Goal: Transaction & Acquisition: Purchase product/service

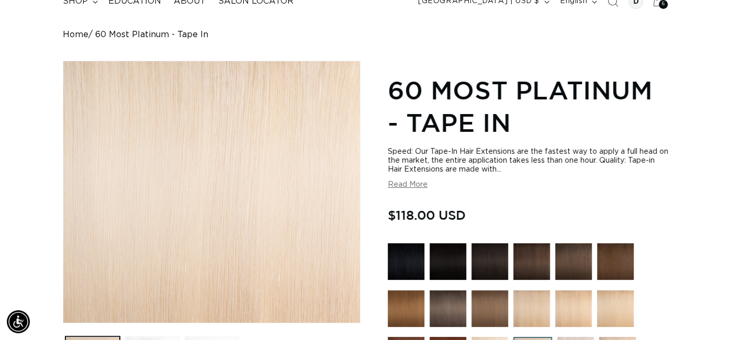
scroll to position [0, 656]
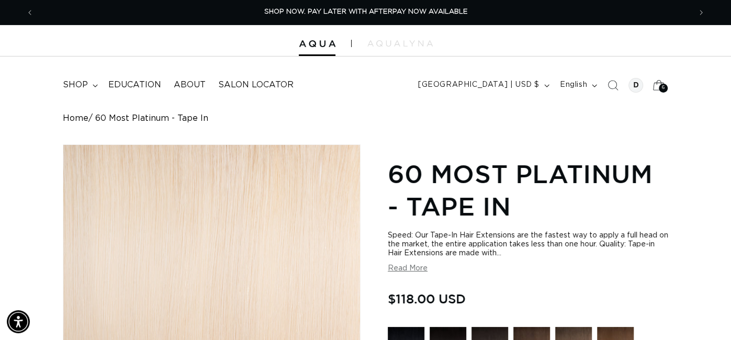
click at [663, 87] on span "6" at bounding box center [662, 88] width 3 height 9
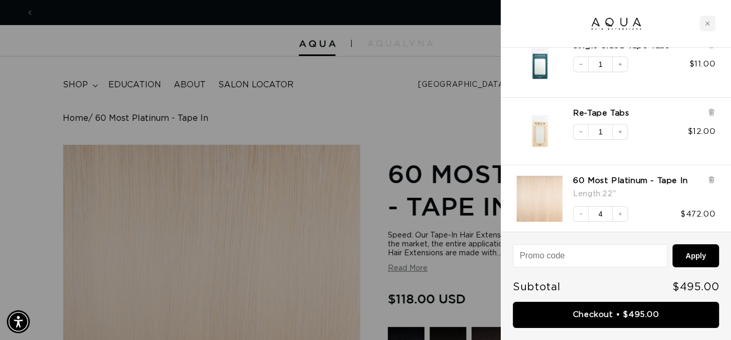
scroll to position [0, 1312]
click at [580, 214] on icon "Decrease quantity" at bounding box center [580, 214] width 3 height 1
click at [455, 93] on div at bounding box center [365, 170] width 731 height 340
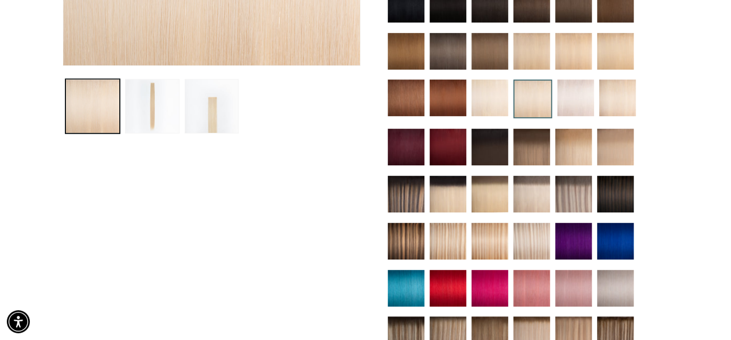
scroll to position [0, 656]
click at [456, 248] on img at bounding box center [447, 241] width 37 height 37
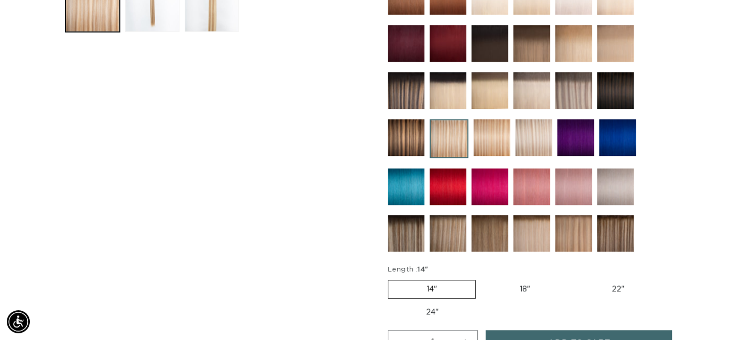
scroll to position [528, 0]
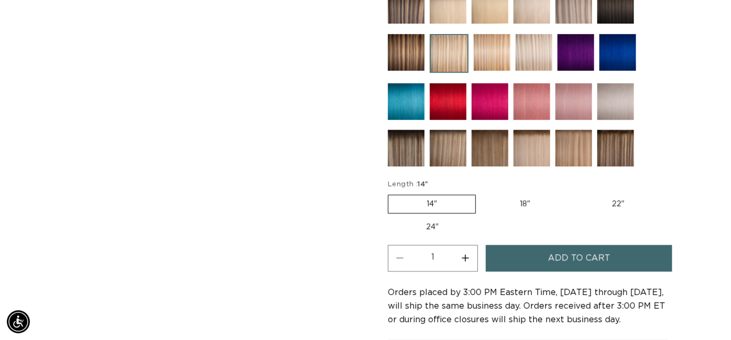
click at [621, 202] on label "22" Variant sold out or unavailable" at bounding box center [617, 204] width 89 height 18
click at [574, 193] on input "22" Variant sold out or unavailable" at bounding box center [573, 192] width 1 height 1
radio input "true"
click at [469, 258] on button "Increase quantity for 8/24 Duo Tone - Tape In" at bounding box center [465, 258] width 24 height 27
type input "2"
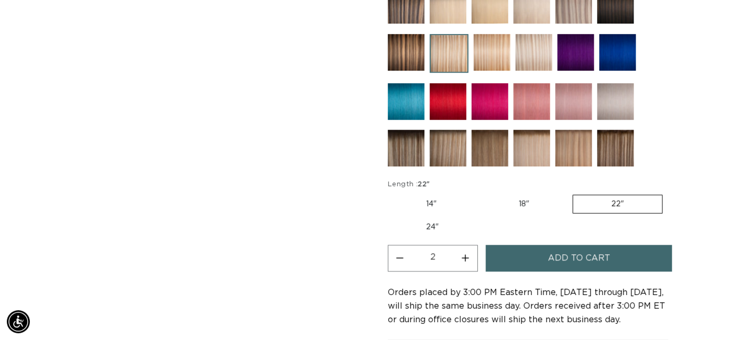
scroll to position [0, 656]
click at [607, 260] on span "Add to cart" at bounding box center [578, 258] width 62 height 27
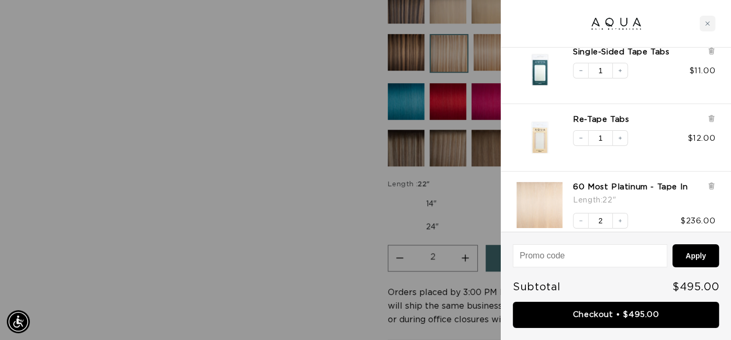
scroll to position [141, 0]
click at [349, 203] on div at bounding box center [365, 170] width 731 height 340
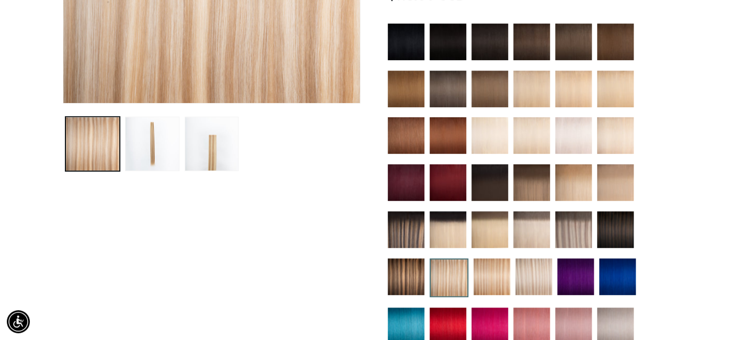
scroll to position [0, 0]
click at [536, 146] on img at bounding box center [531, 135] width 37 height 37
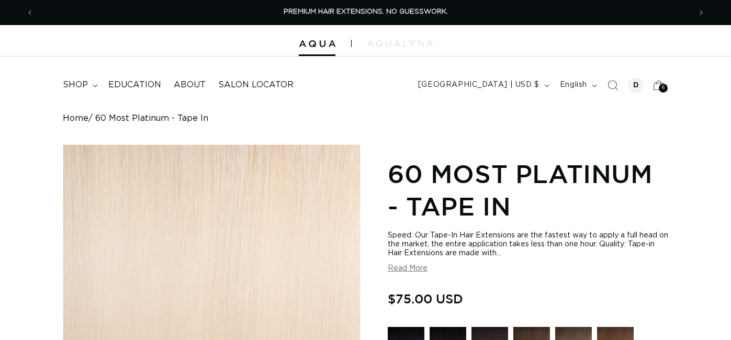
scroll to position [226, 0]
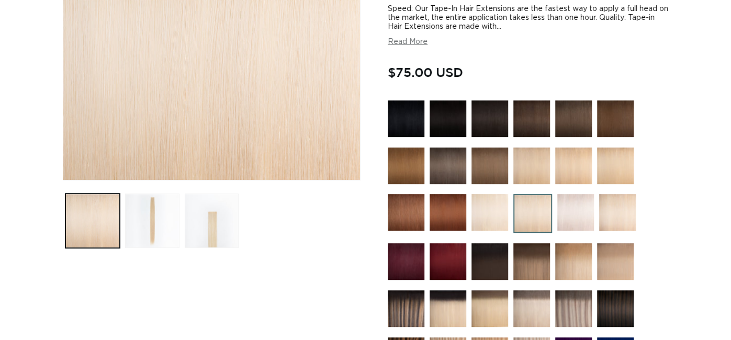
click at [620, 209] on img at bounding box center [617, 212] width 37 height 37
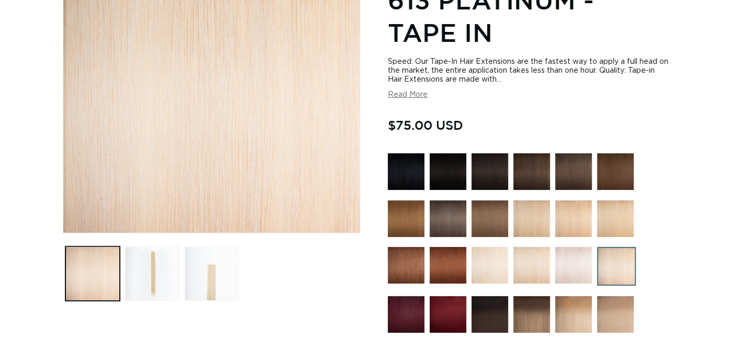
click at [531, 222] on img at bounding box center [531, 218] width 37 height 37
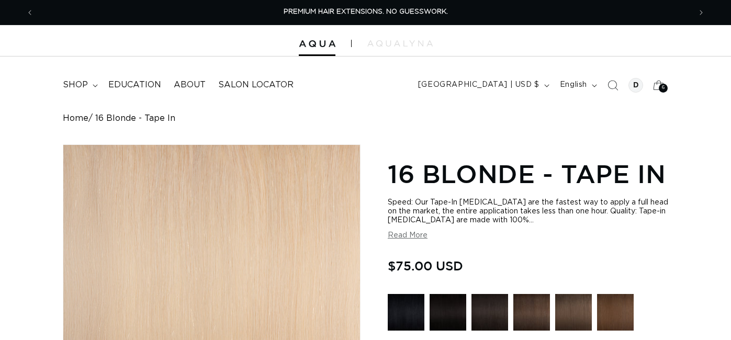
scroll to position [132, 0]
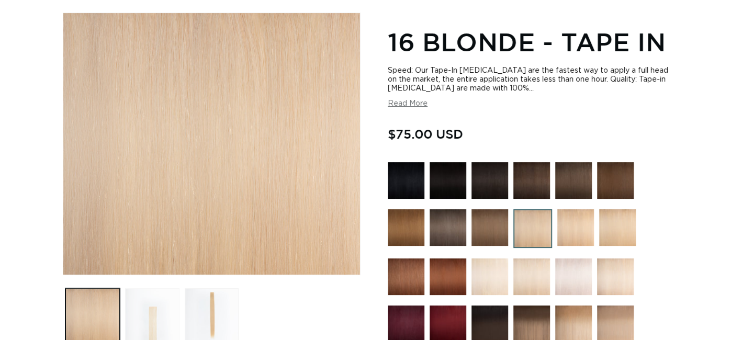
click at [163, 306] on button "Load image 2 in gallery view" at bounding box center [152, 315] width 54 height 54
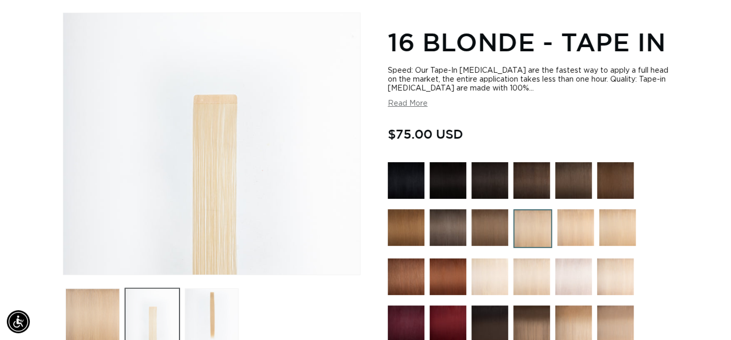
scroll to position [0, 656]
click at [224, 319] on button "Load image 3 in gallery view" at bounding box center [212, 315] width 54 height 54
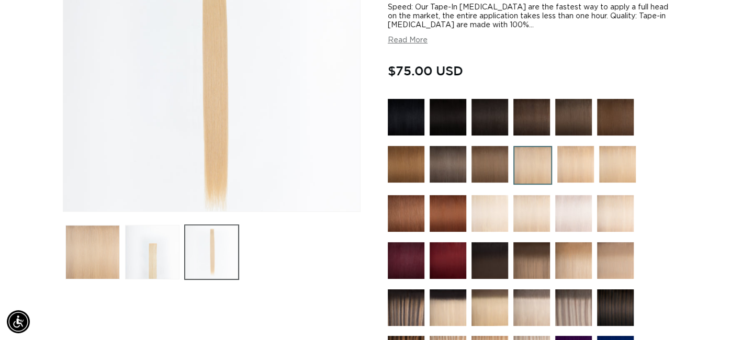
scroll to position [192, 0]
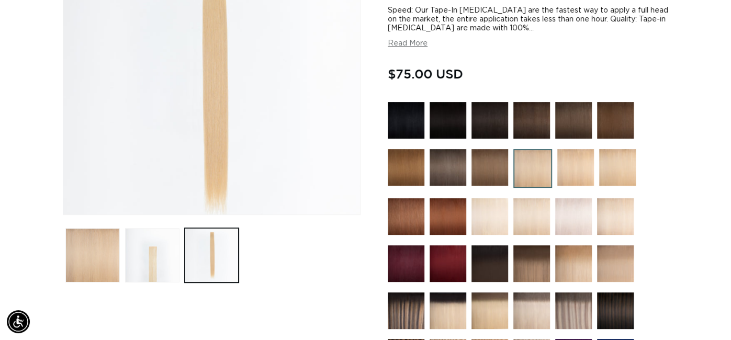
click at [533, 215] on img at bounding box center [531, 216] width 37 height 37
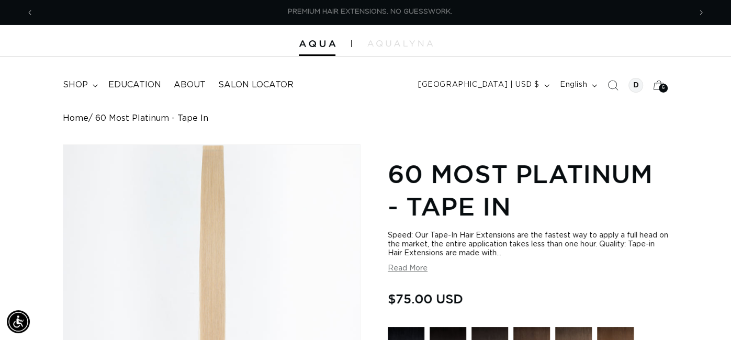
scroll to position [0, 656]
click at [663, 89] on span "6" at bounding box center [662, 88] width 3 height 9
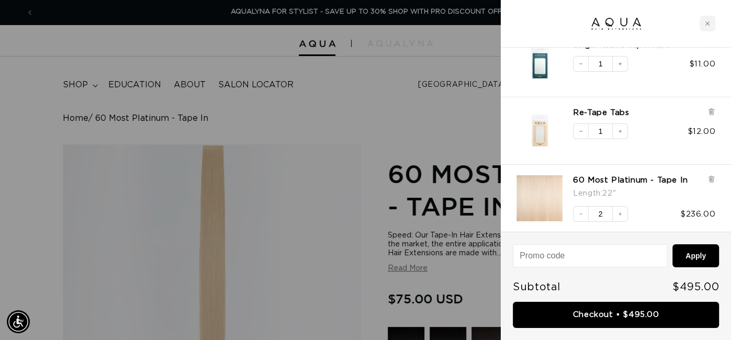
scroll to position [149, 0]
click at [582, 132] on icon "Decrease quantity" at bounding box center [580, 131] width 6 height 6
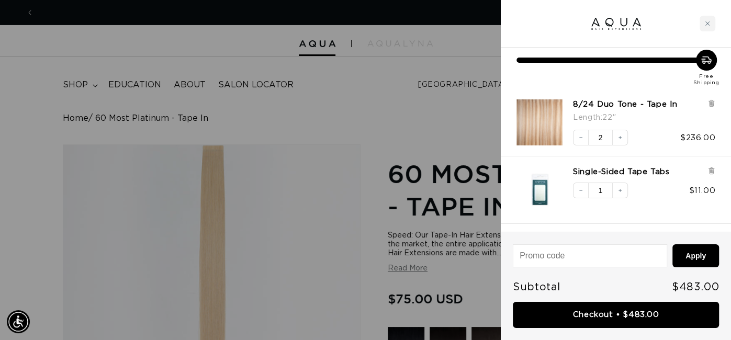
scroll to position [0, 656]
click at [580, 190] on icon "Decrease quantity" at bounding box center [580, 190] width 3 height 1
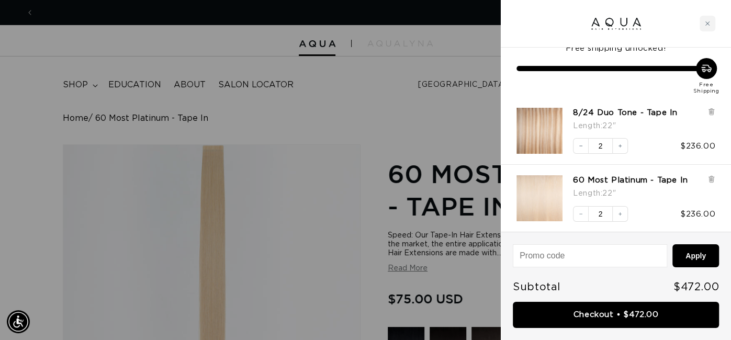
scroll to position [0, 1312]
click at [580, 146] on icon "Decrease quantity" at bounding box center [580, 146] width 3 height 1
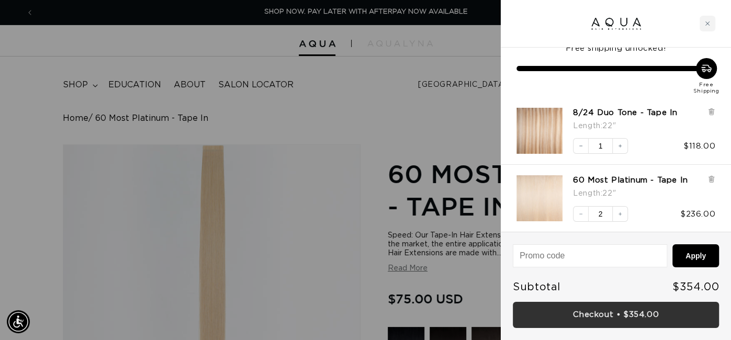
click at [649, 312] on link "Checkout • $354.00" at bounding box center [615, 315] width 206 height 27
